Goal: Entertainment & Leisure: Consume media (video, audio)

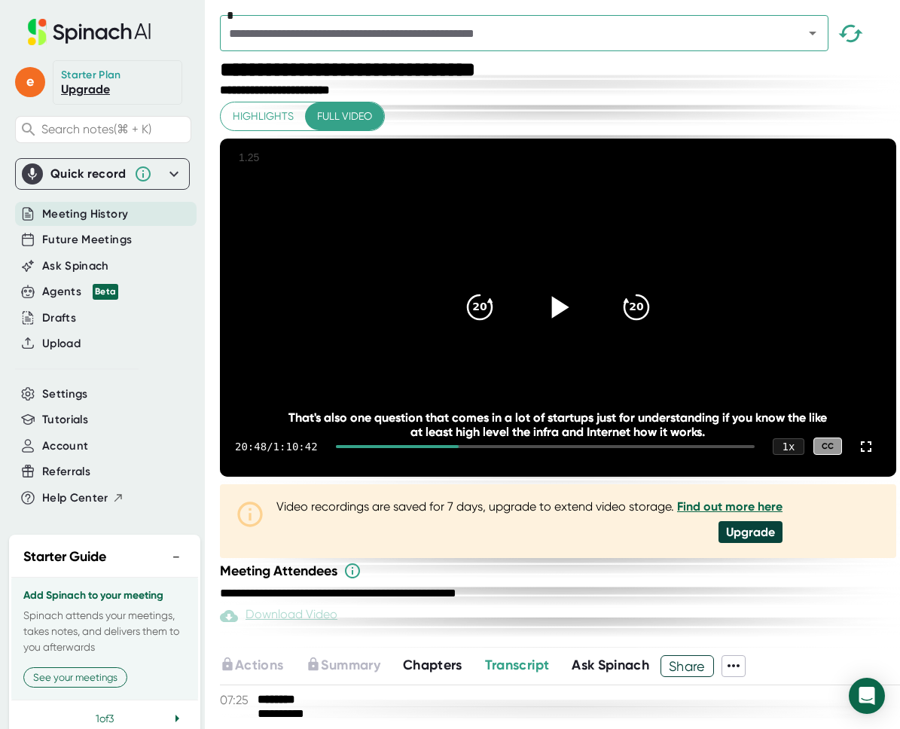
click at [560, 326] on icon at bounding box center [558, 307] width 38 height 38
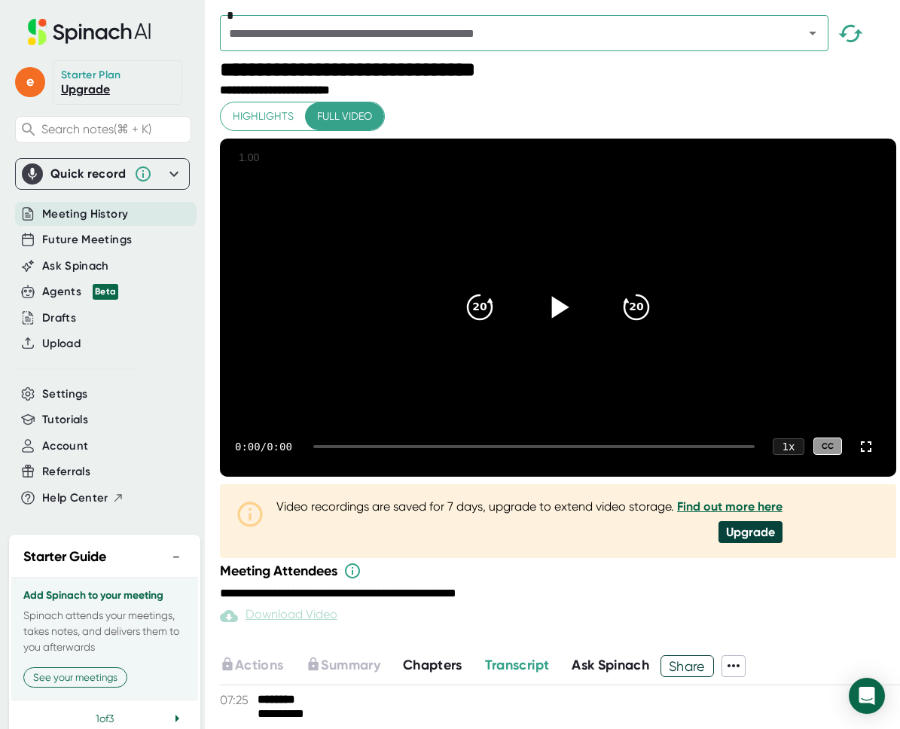
click at [544, 304] on icon at bounding box center [558, 307] width 38 height 38
click at [395, 448] on div at bounding box center [542, 446] width 426 height 3
click at [414, 477] on div "9:24 / 1:10:42 1 x CC" at bounding box center [558, 447] width 676 height 60
click at [450, 448] on div at bounding box center [542, 446] width 426 height 3
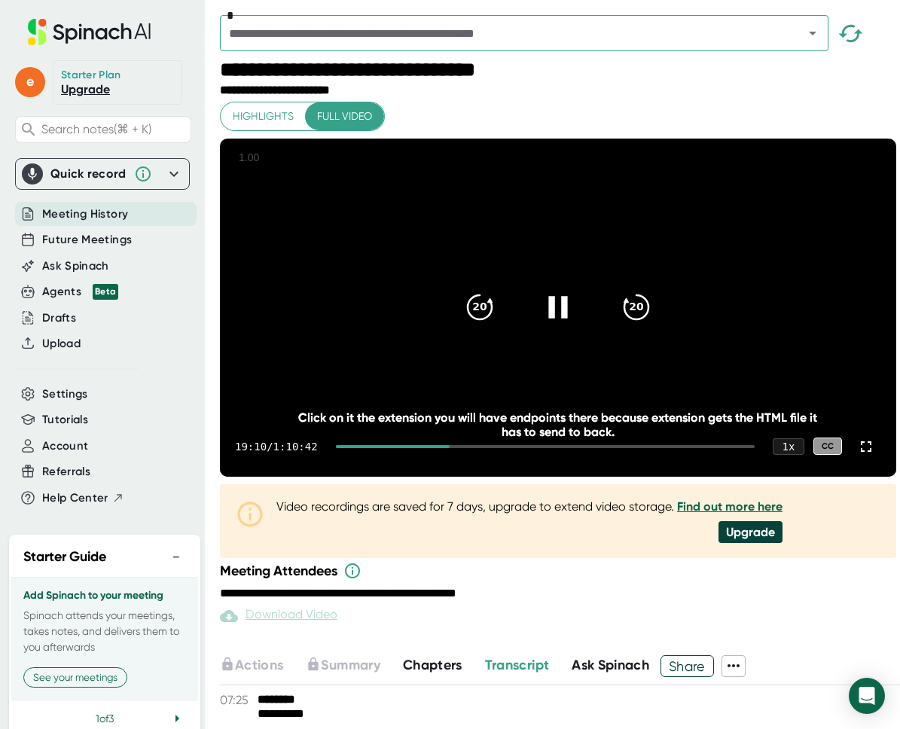
click at [558, 339] on div at bounding box center [558, 307] width 63 height 63
click at [545, 326] on icon at bounding box center [558, 307] width 38 height 38
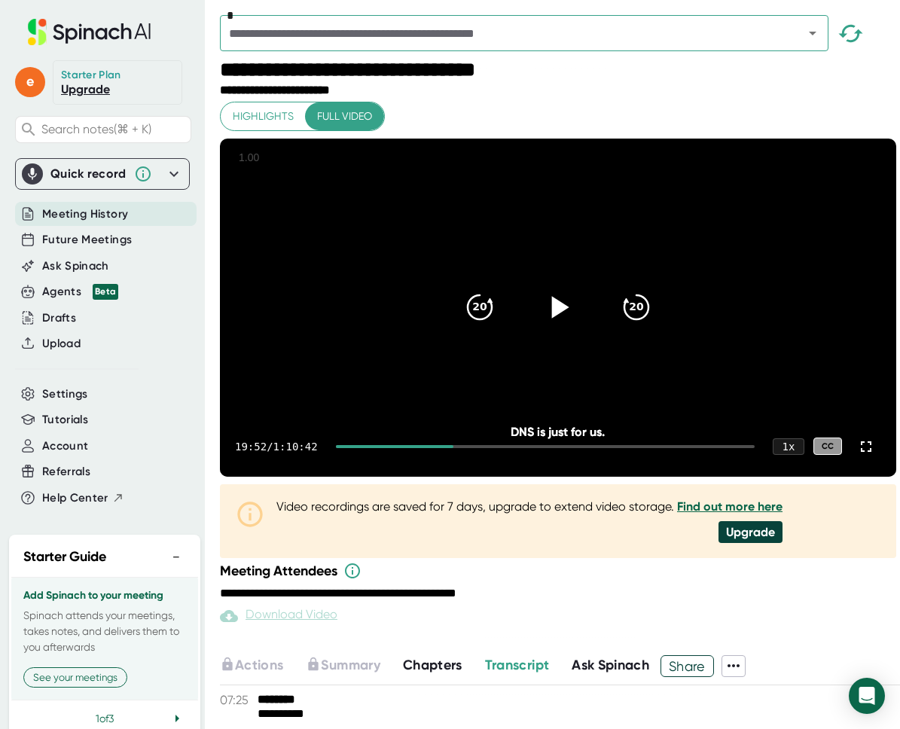
click at [547, 339] on div at bounding box center [558, 307] width 63 height 63
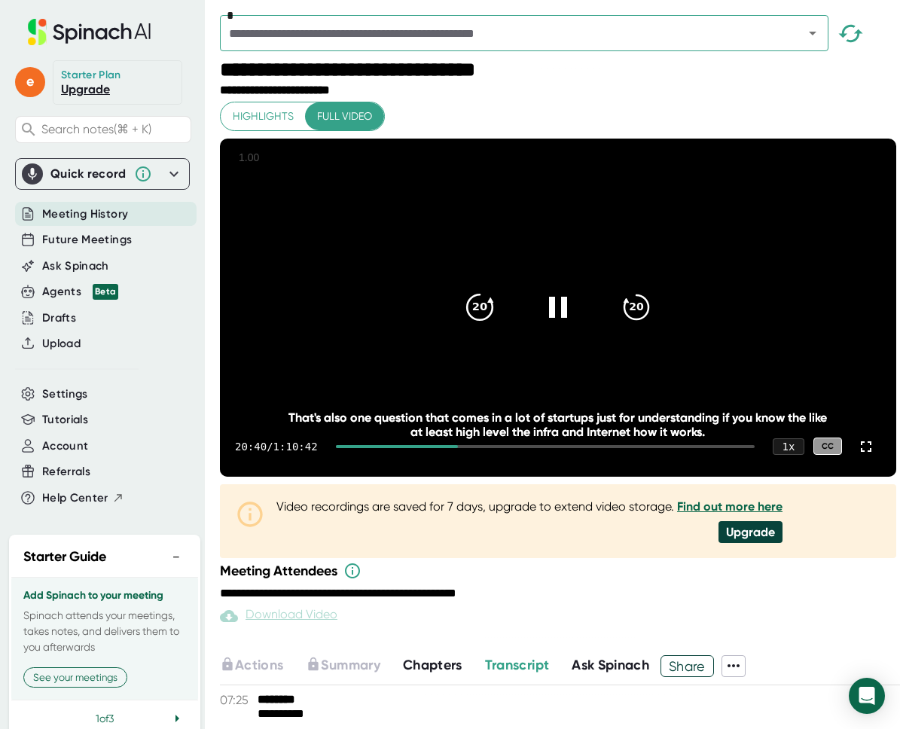
click at [479, 326] on icon "20" at bounding box center [480, 307] width 38 height 38
click at [554, 326] on icon at bounding box center [558, 307] width 38 height 38
click at [578, 325] on div at bounding box center [558, 307] width 63 height 63
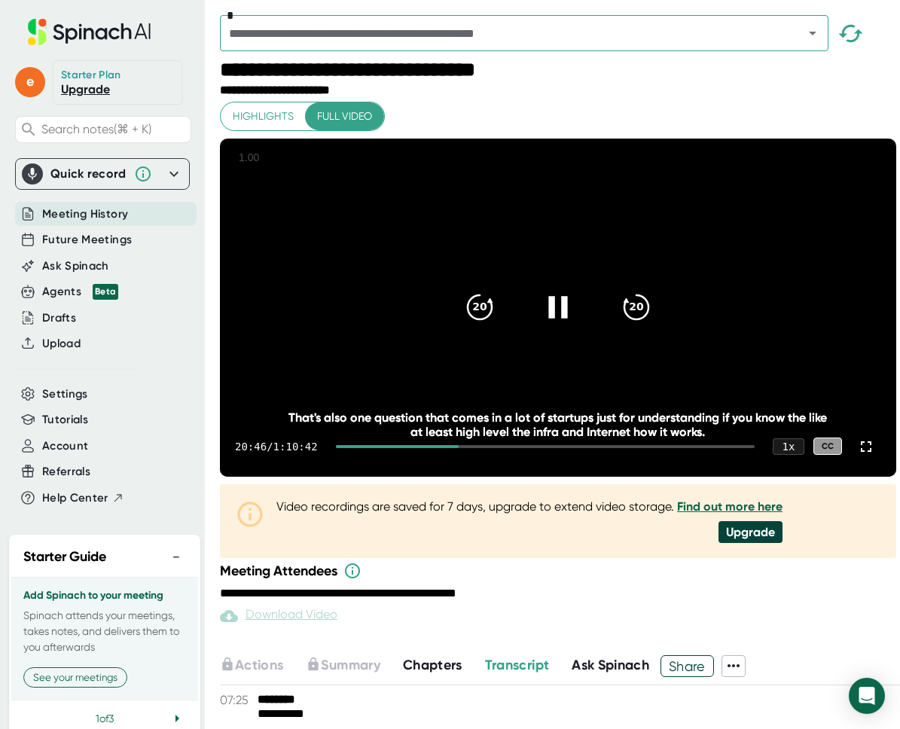
click at [548, 303] on div at bounding box center [558, 307] width 63 height 63
click at [548, 318] on icon at bounding box center [557, 307] width 19 height 22
click at [552, 318] on icon at bounding box center [560, 307] width 17 height 22
click at [548, 318] on icon at bounding box center [557, 307] width 19 height 22
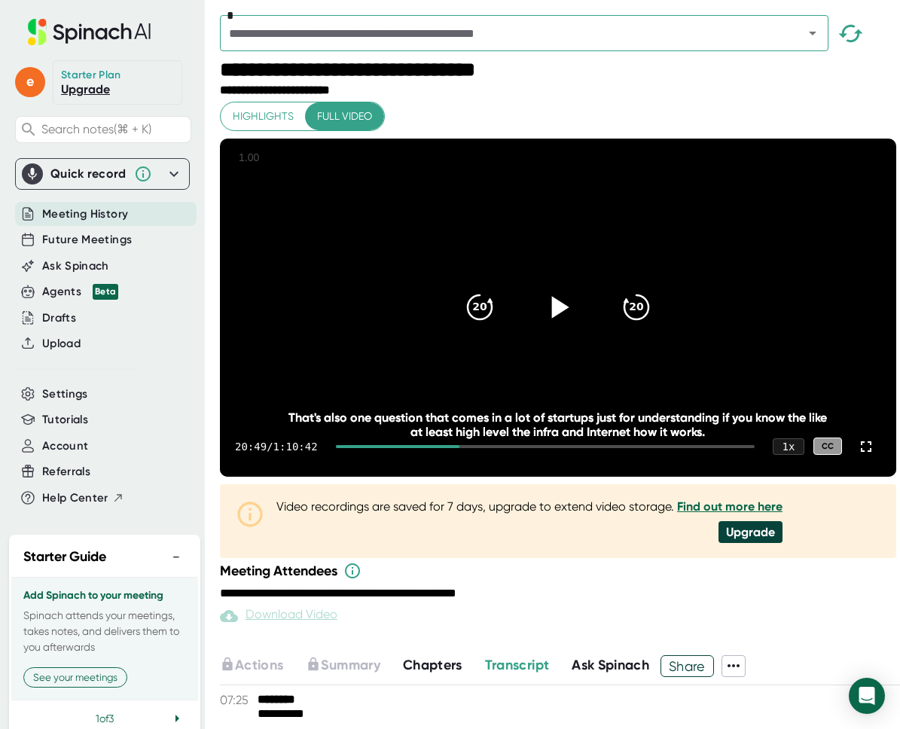
click at [539, 325] on icon at bounding box center [558, 307] width 38 height 38
click at [570, 339] on div at bounding box center [558, 307] width 63 height 63
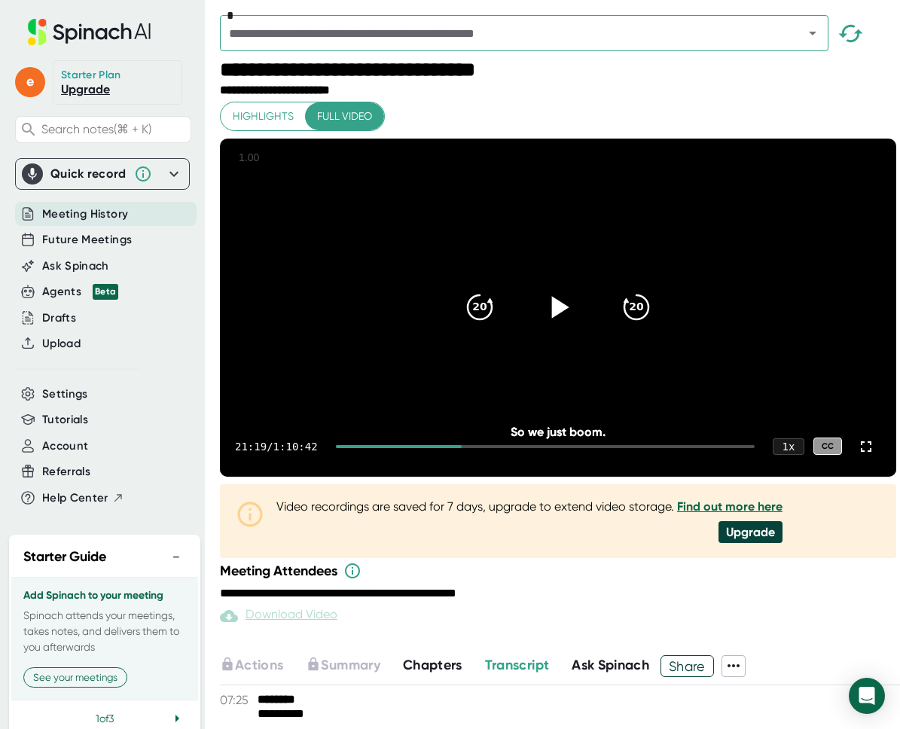
click at [570, 339] on div at bounding box center [558, 307] width 63 height 63
click at [572, 337] on div "20 20" at bounding box center [558, 307] width 217 height 60
click at [554, 339] on div at bounding box center [558, 307] width 63 height 63
click at [534, 328] on div at bounding box center [558, 307] width 63 height 63
click at [535, 328] on div at bounding box center [558, 307] width 63 height 63
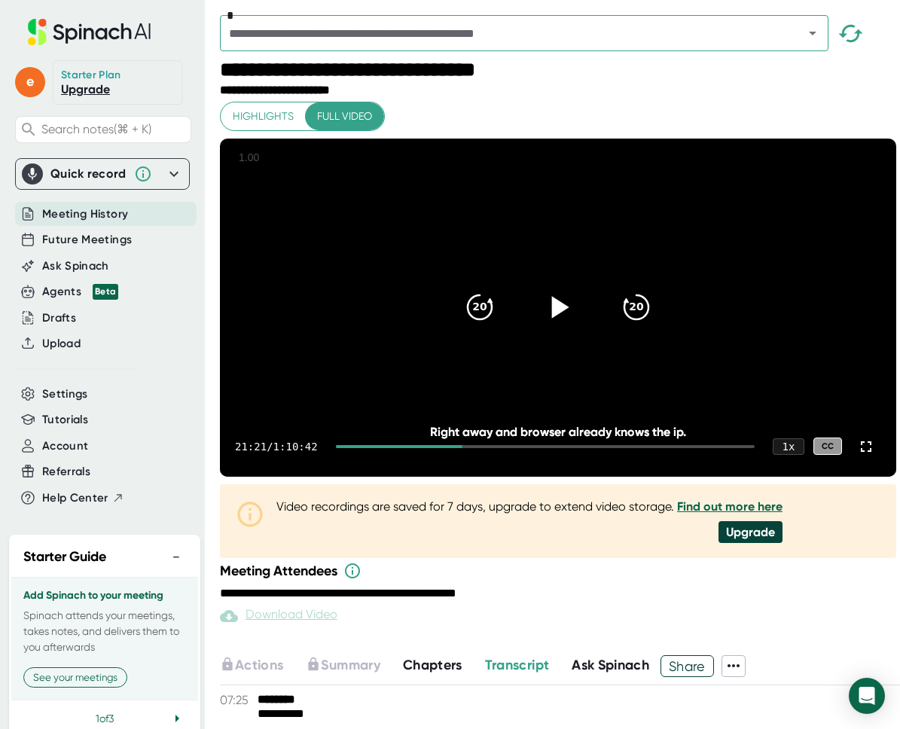
click at [548, 339] on div at bounding box center [558, 307] width 63 height 63
click at [790, 392] on video at bounding box center [558, 308] width 676 height 338
click at [459, 334] on div "20" at bounding box center [479, 307] width 63 height 63
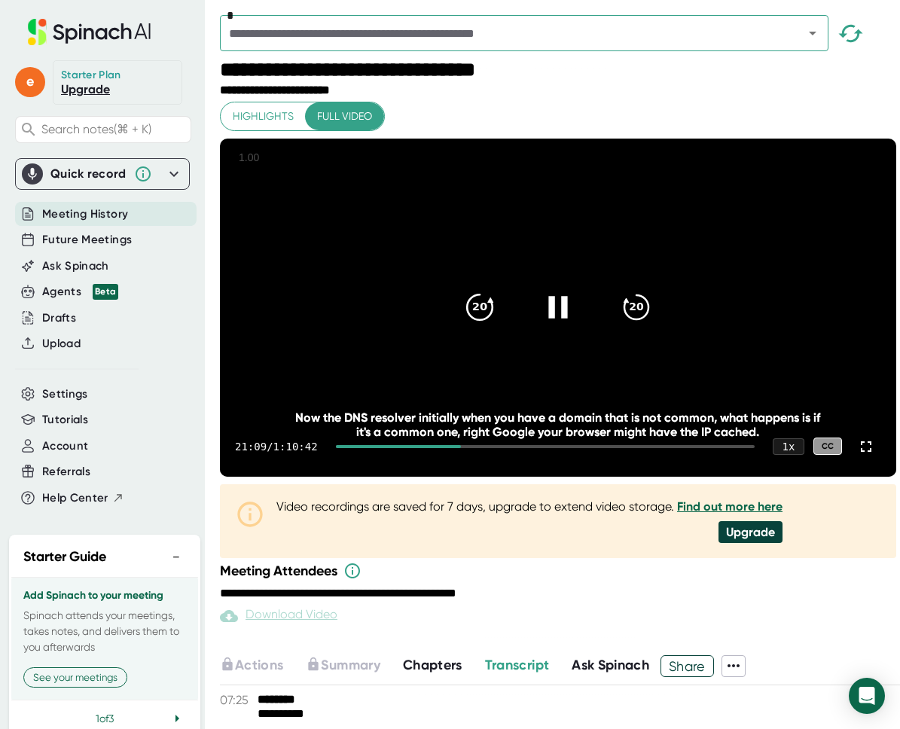
click at [459, 334] on div "20" at bounding box center [479, 307] width 63 height 63
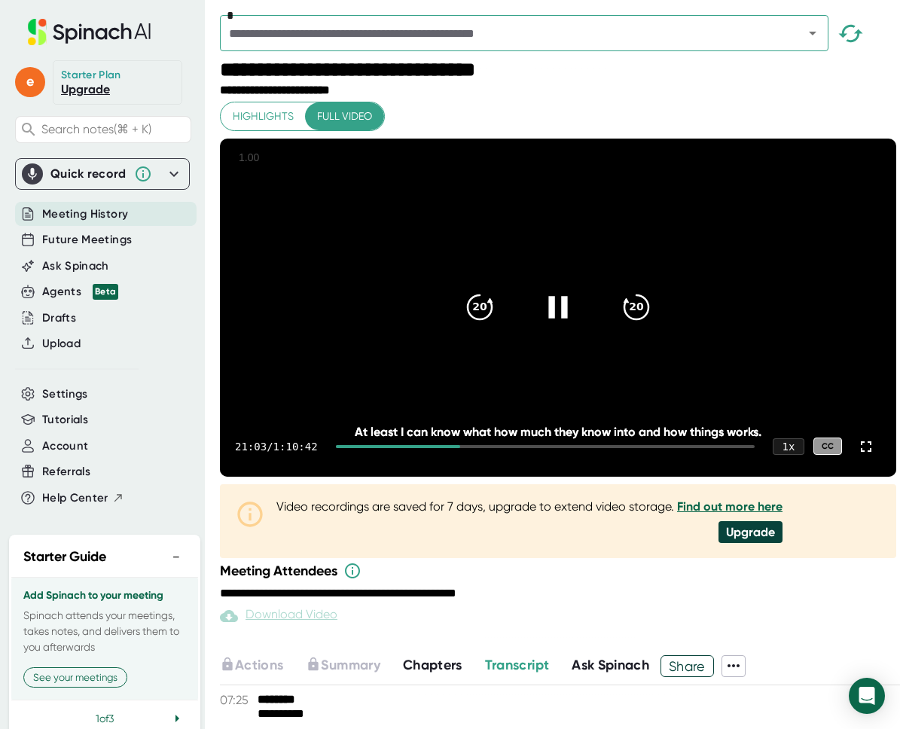
click at [566, 318] on icon at bounding box center [557, 307] width 19 height 22
